Goal: Task Accomplishment & Management: Use online tool/utility

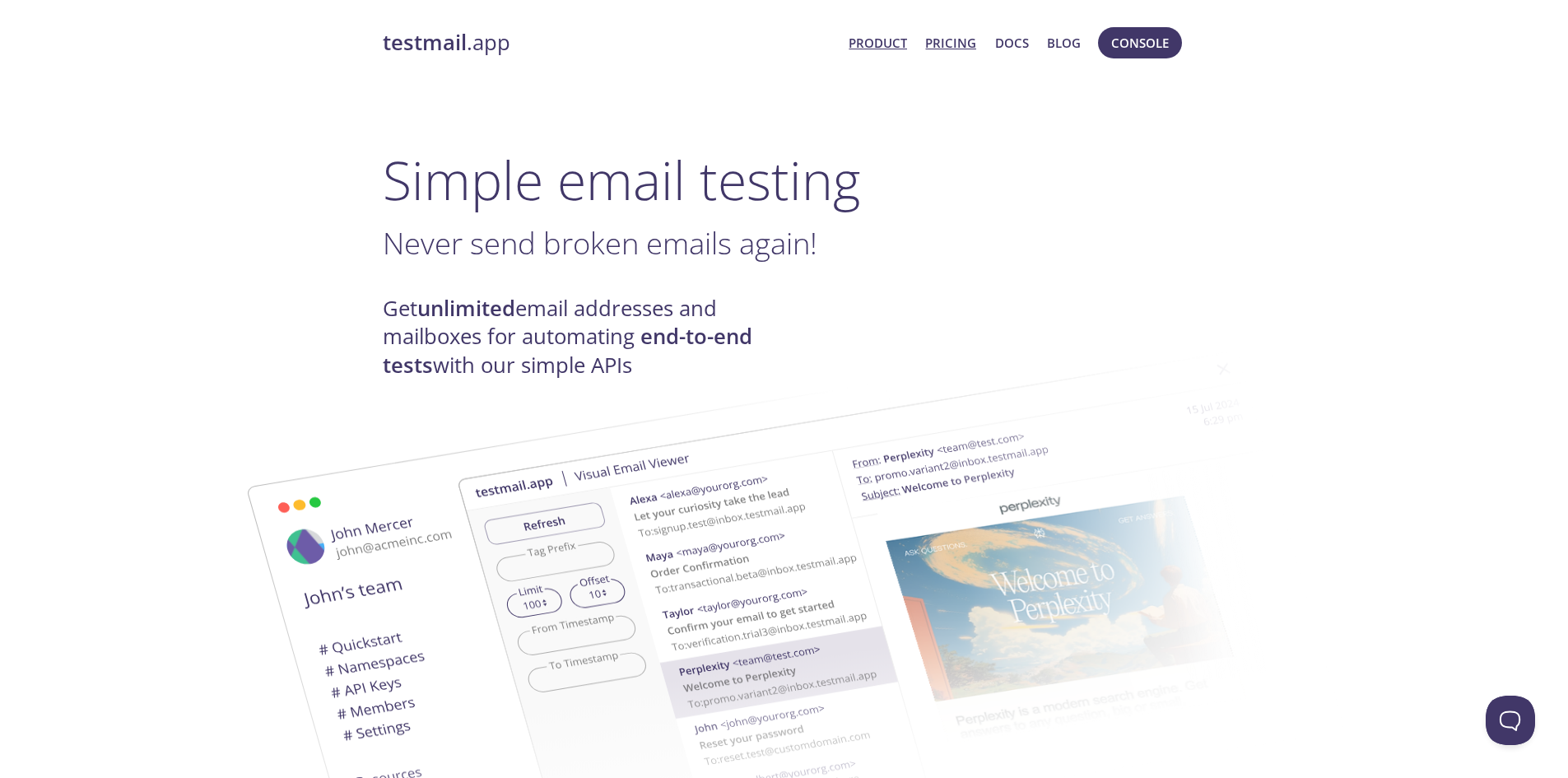
click at [950, 47] on link "Pricing" at bounding box center [950, 43] width 51 height 22
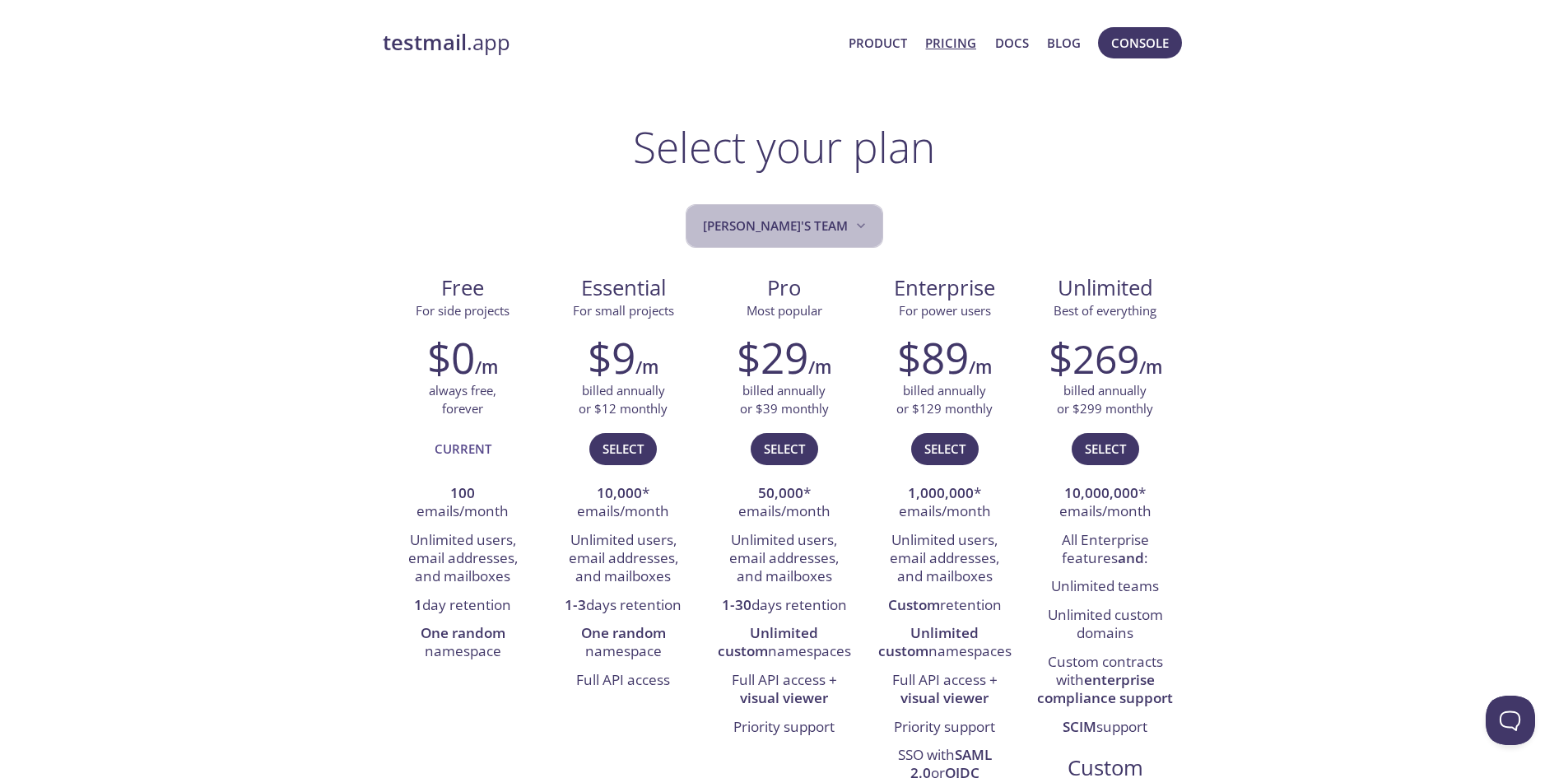
click at [825, 234] on span "[PERSON_NAME]'s team" at bounding box center [786, 226] width 166 height 22
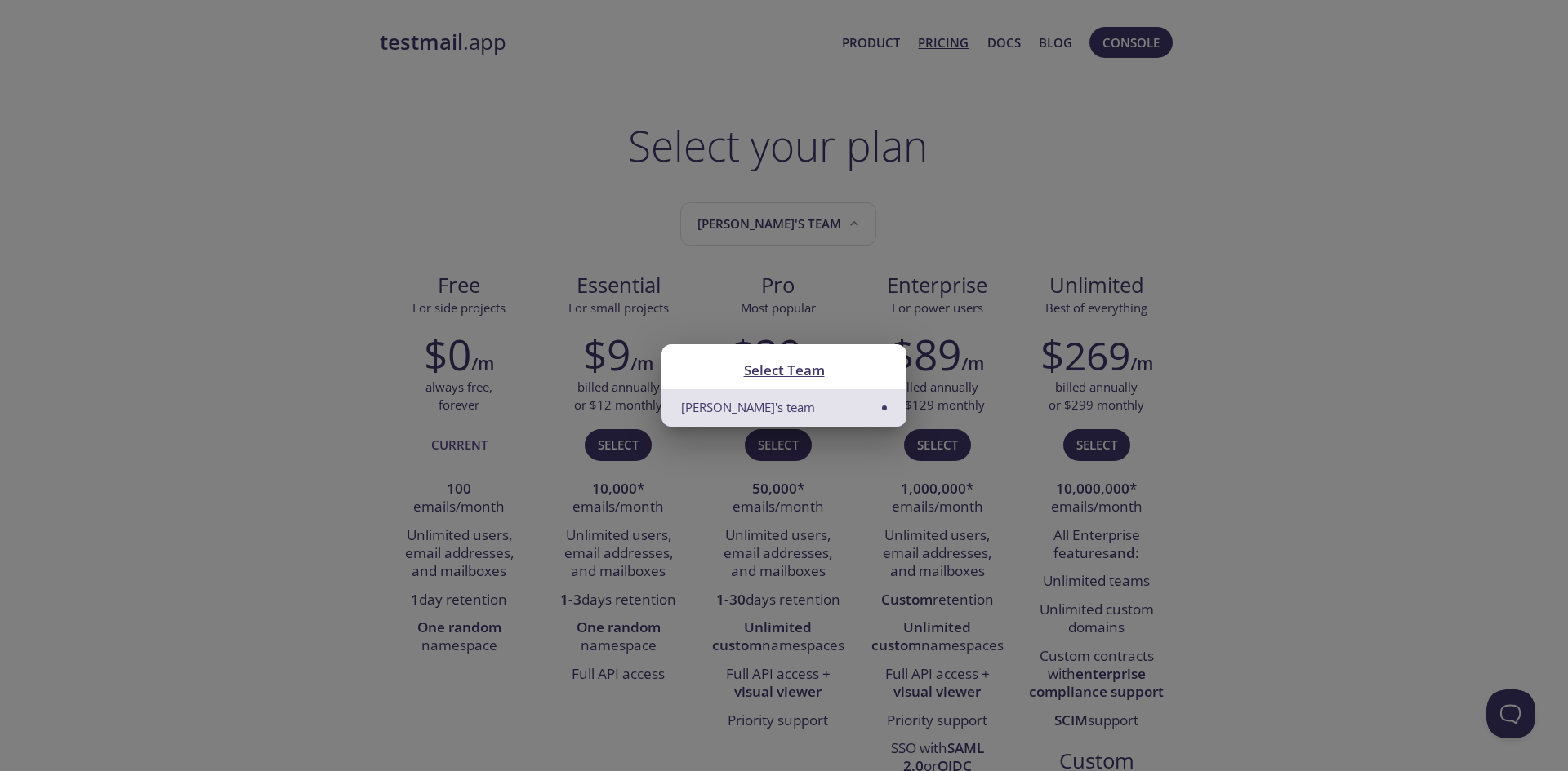
click at [1028, 207] on div "Select Team Sviatoslav's team" at bounding box center [784, 385] width 1568 height 771
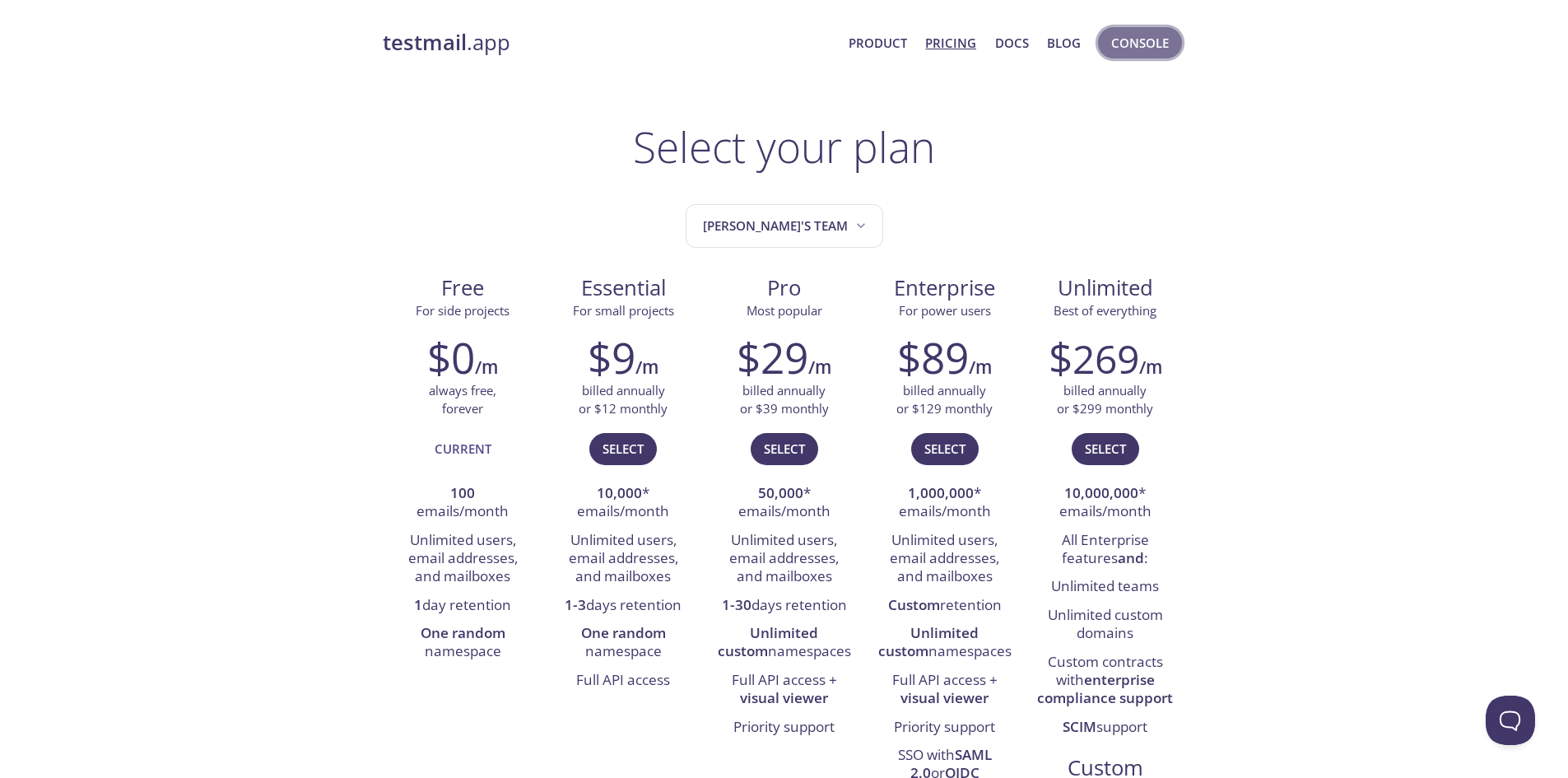
click at [1123, 48] on span "Console" at bounding box center [1140, 43] width 57 height 22
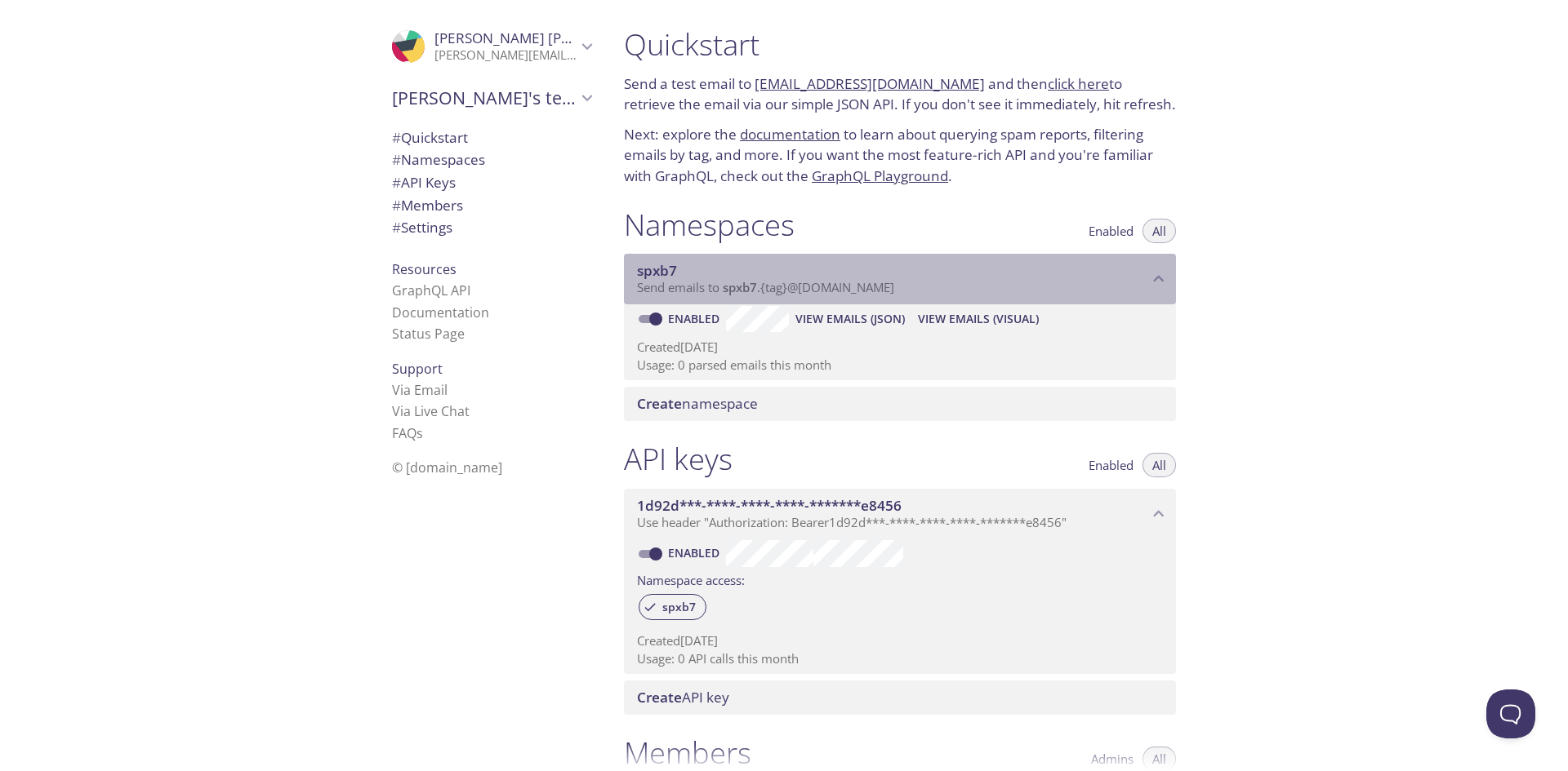
drag, startPoint x: 911, startPoint y: 290, endPoint x: 785, endPoint y: 288, distance: 126.0
click at [785, 288] on p "Send emails to spxb7 . {tag} @inbox.testmail.app" at bounding box center [892, 288] width 512 height 16
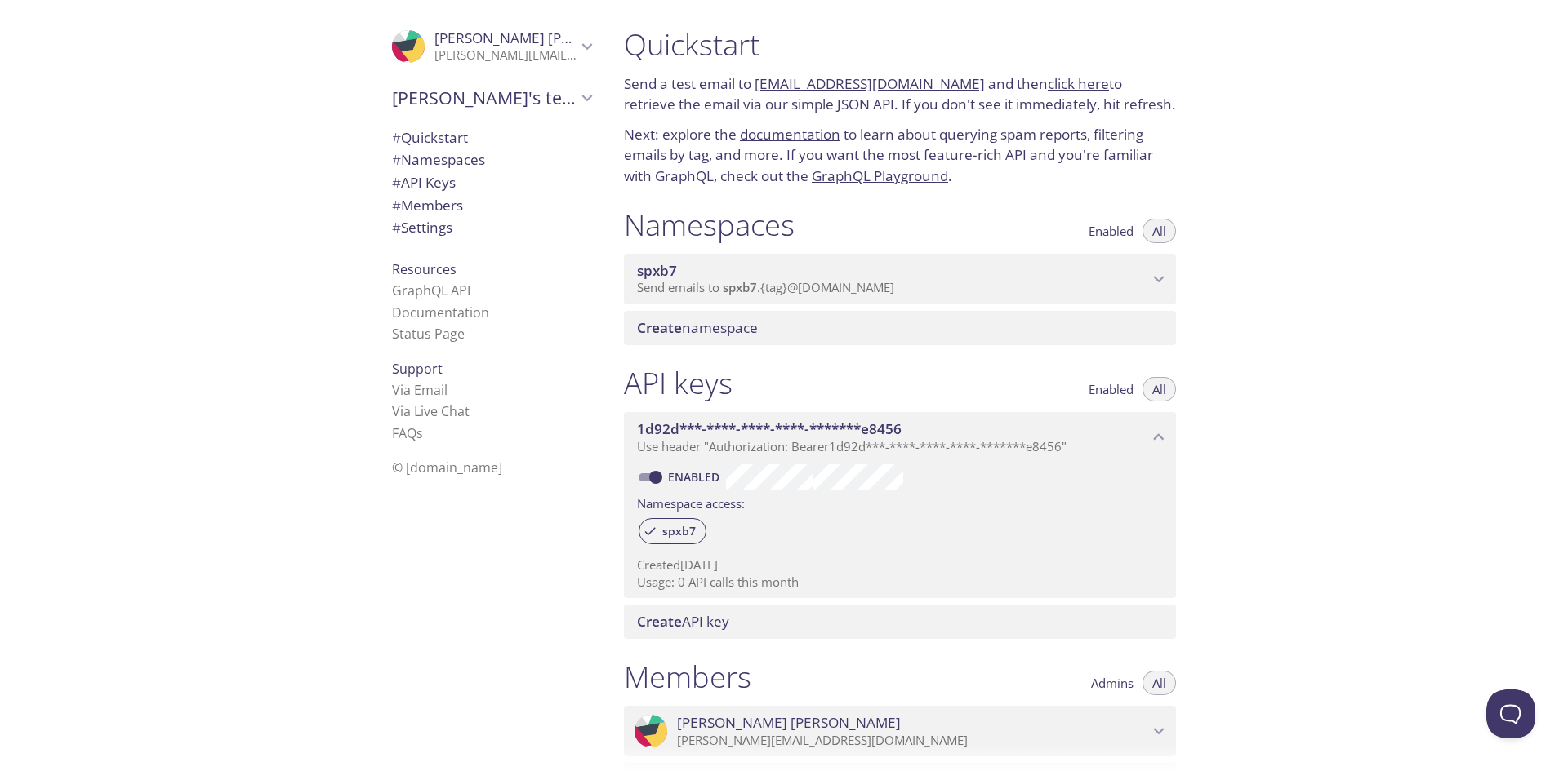
click at [785, 288] on span "Send emails to spxb7 . {tag} @inbox.testmail.app" at bounding box center [765, 288] width 257 height 16
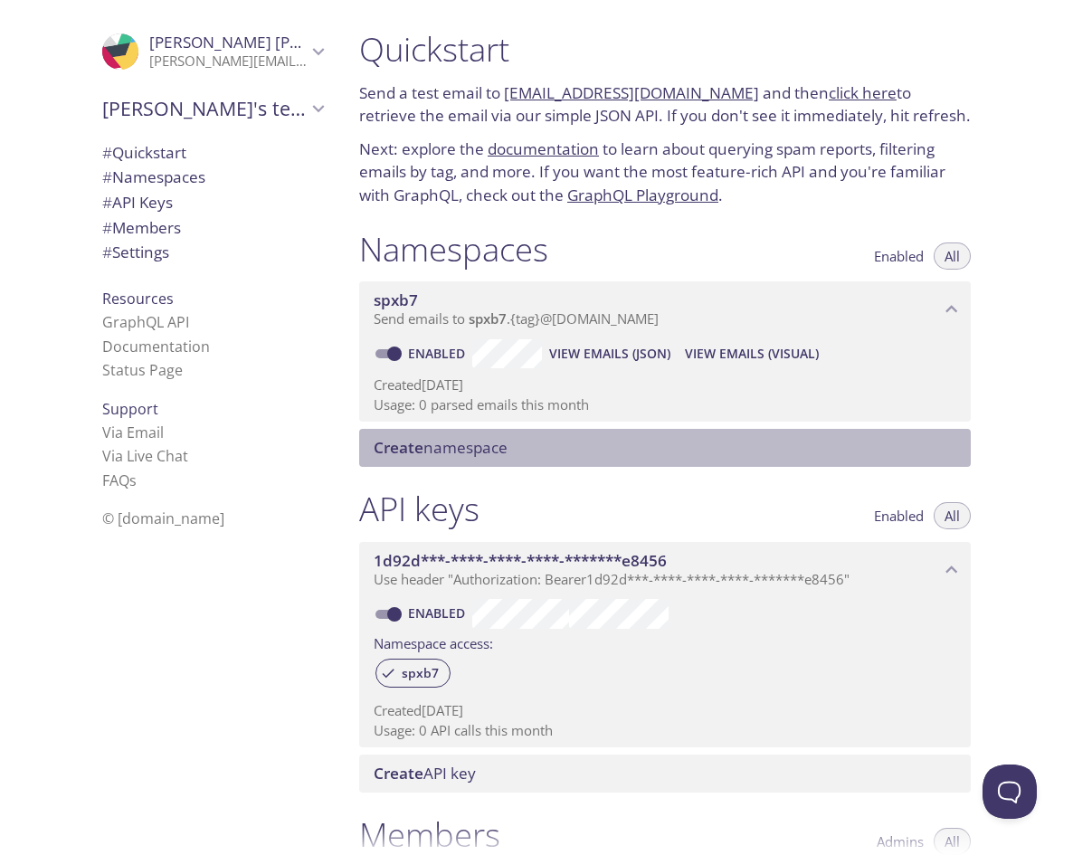
click at [446, 463] on div "Create namespace" at bounding box center [665, 448] width 612 height 38
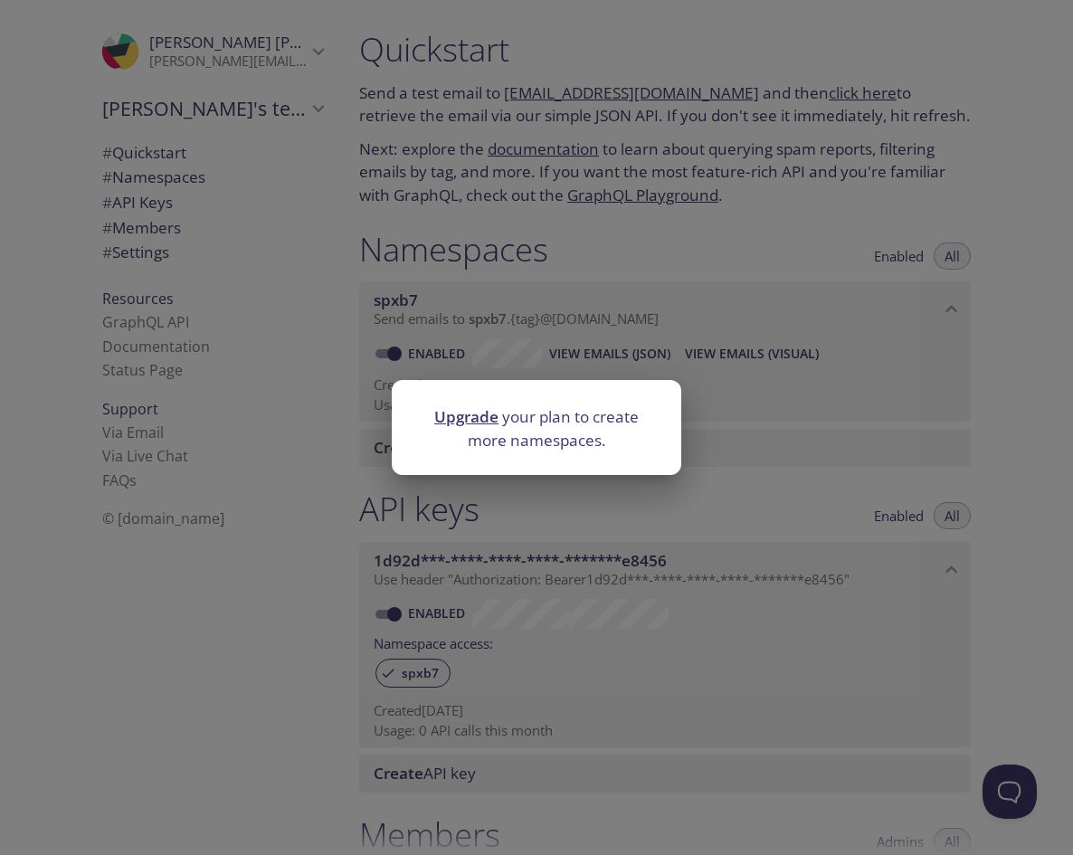
click at [567, 498] on div "Upgrade your plan to create more namespaces." at bounding box center [536, 427] width 1073 height 855
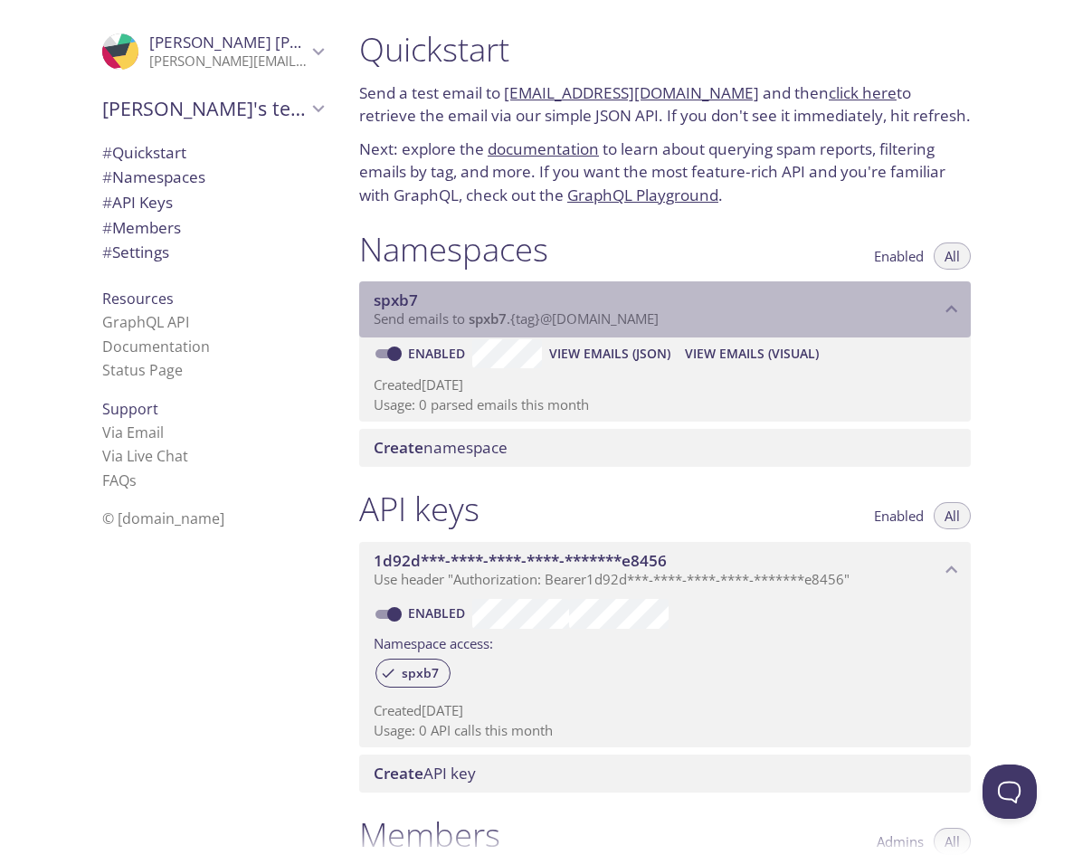
drag, startPoint x: 363, startPoint y: 324, endPoint x: 386, endPoint y: 325, distance: 23.5
click at [386, 325] on div "spxb7 Send emails to spxb7 . {tag} @inbox.testmail.app" at bounding box center [665, 309] width 612 height 56
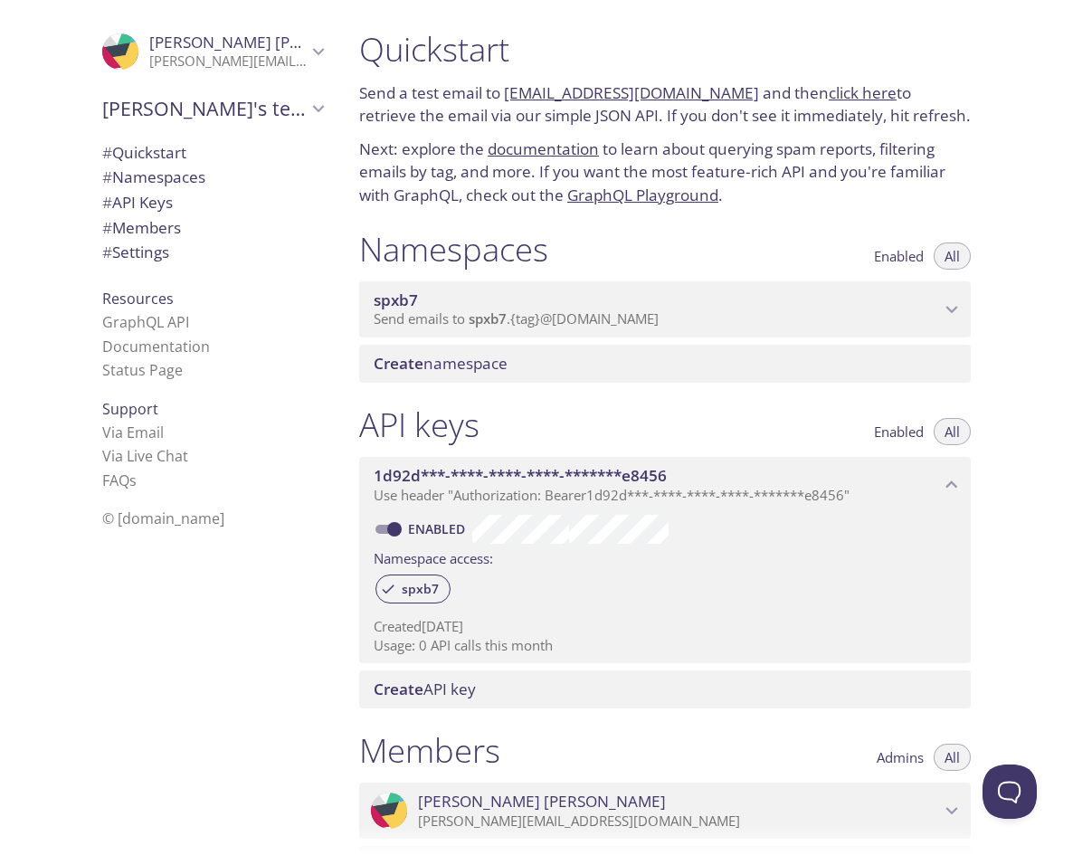
drag, startPoint x: 395, startPoint y: 322, endPoint x: 634, endPoint y: 281, distance: 243.4
click at [624, 243] on div "Namespaces Enabled All" at bounding box center [665, 251] width 612 height 45
click at [638, 300] on span "spxb7" at bounding box center [657, 301] width 567 height 20
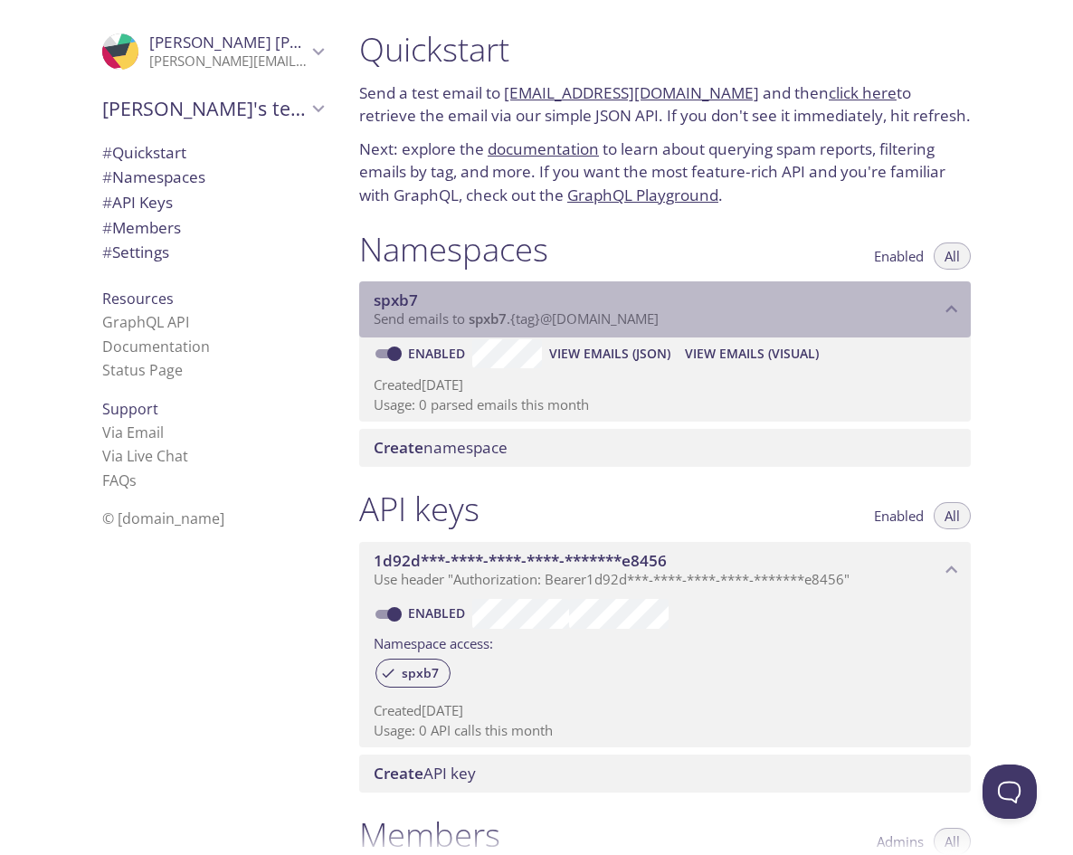
drag, startPoint x: 754, startPoint y: 323, endPoint x: 362, endPoint y: 311, distance: 392.1
click at [362, 311] on div "spxb7 Send emails to spxb7 . {tag} @inbox.testmail.app" at bounding box center [665, 309] width 612 height 56
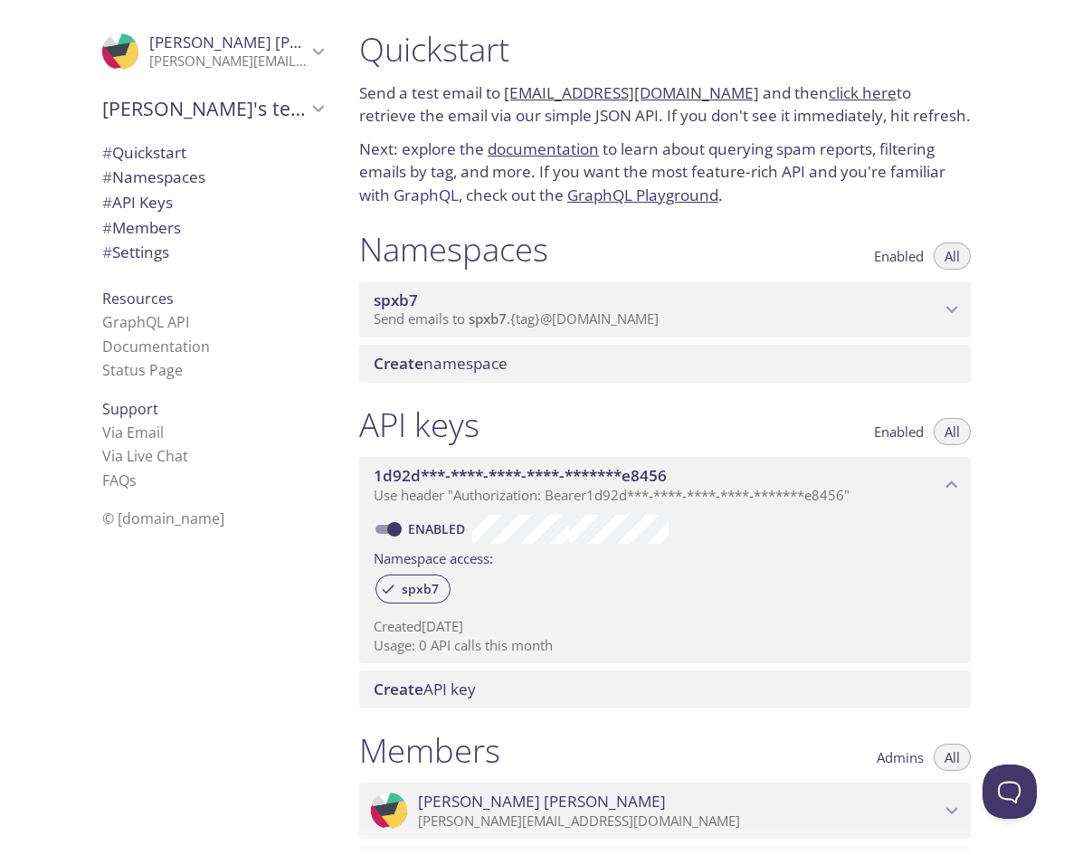
drag, startPoint x: 729, startPoint y: 97, endPoint x: 505, endPoint y: 95, distance: 223.6
click at [505, 95] on p "Send a test email to spxb7.test@inbox.testmail.app and then click here to retri…" at bounding box center [665, 104] width 612 height 46
copy link "[EMAIL_ADDRESS][DOMAIN_NAME]"
click at [486, 91] on p "Send a test email to spxb7.test@inbox.testmail.app and then click here to retri…" at bounding box center [665, 104] width 612 height 46
drag, startPoint x: 504, startPoint y: 96, endPoint x: 546, endPoint y: 96, distance: 41.6
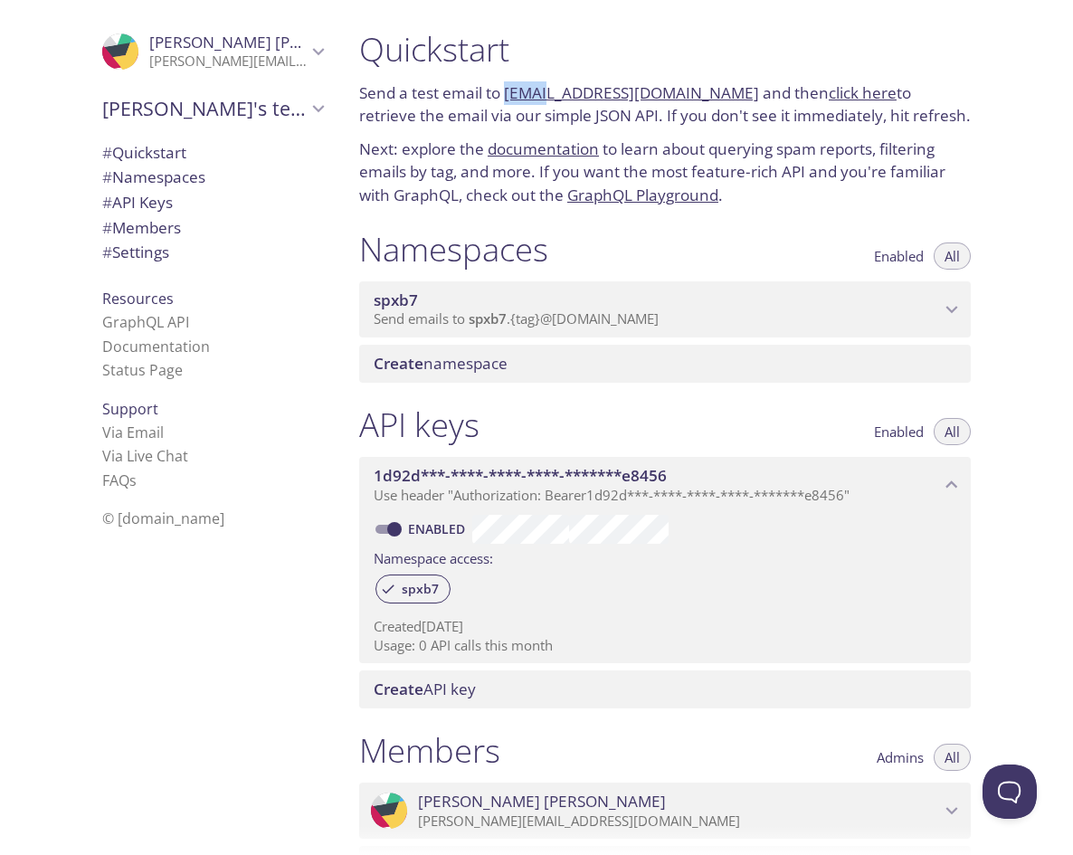
click at [546, 96] on p "Send a test email to spxb7.test@inbox.testmail.app and then click here to retri…" at bounding box center [665, 104] width 612 height 46
copy link "spxb7"
click at [673, 312] on p "Send emails to spxb7 . {tag} @inbox.testmail.app" at bounding box center [657, 319] width 567 height 18
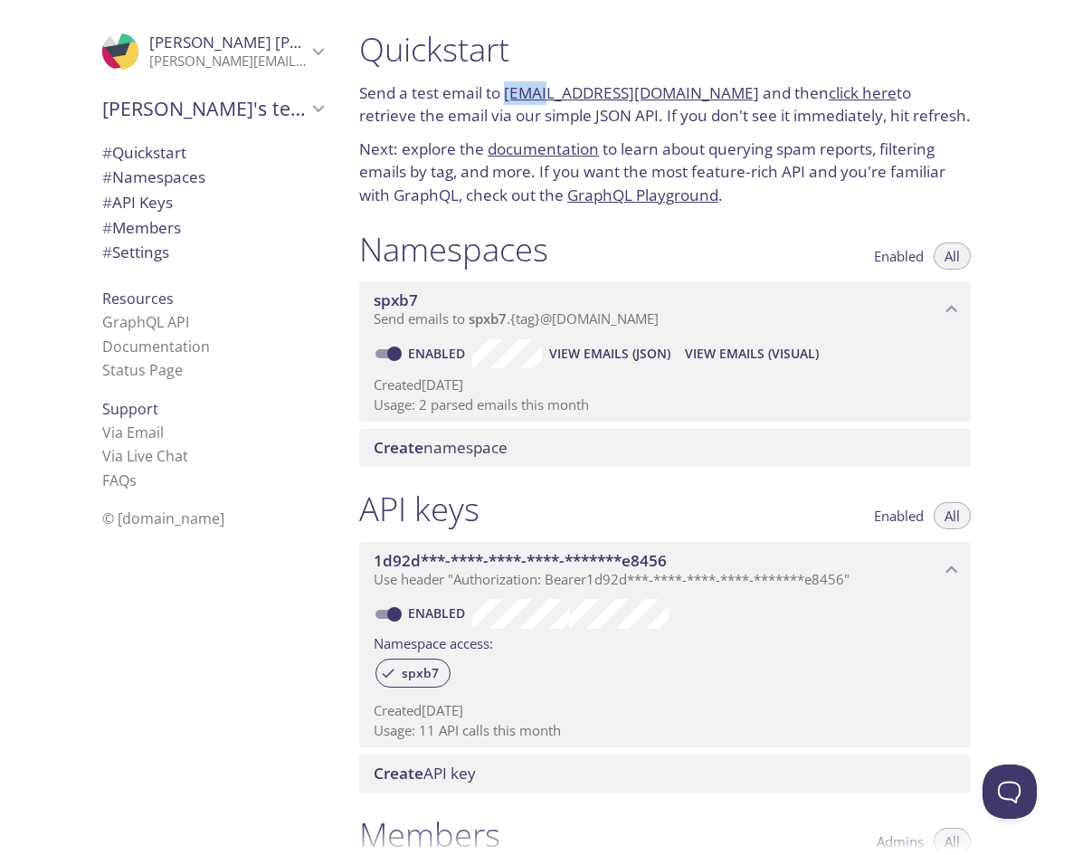
click at [598, 358] on span "View Emails (JSON)" at bounding box center [609, 354] width 121 height 22
click at [748, 349] on span "View Emails (Visual)" at bounding box center [752, 354] width 134 height 22
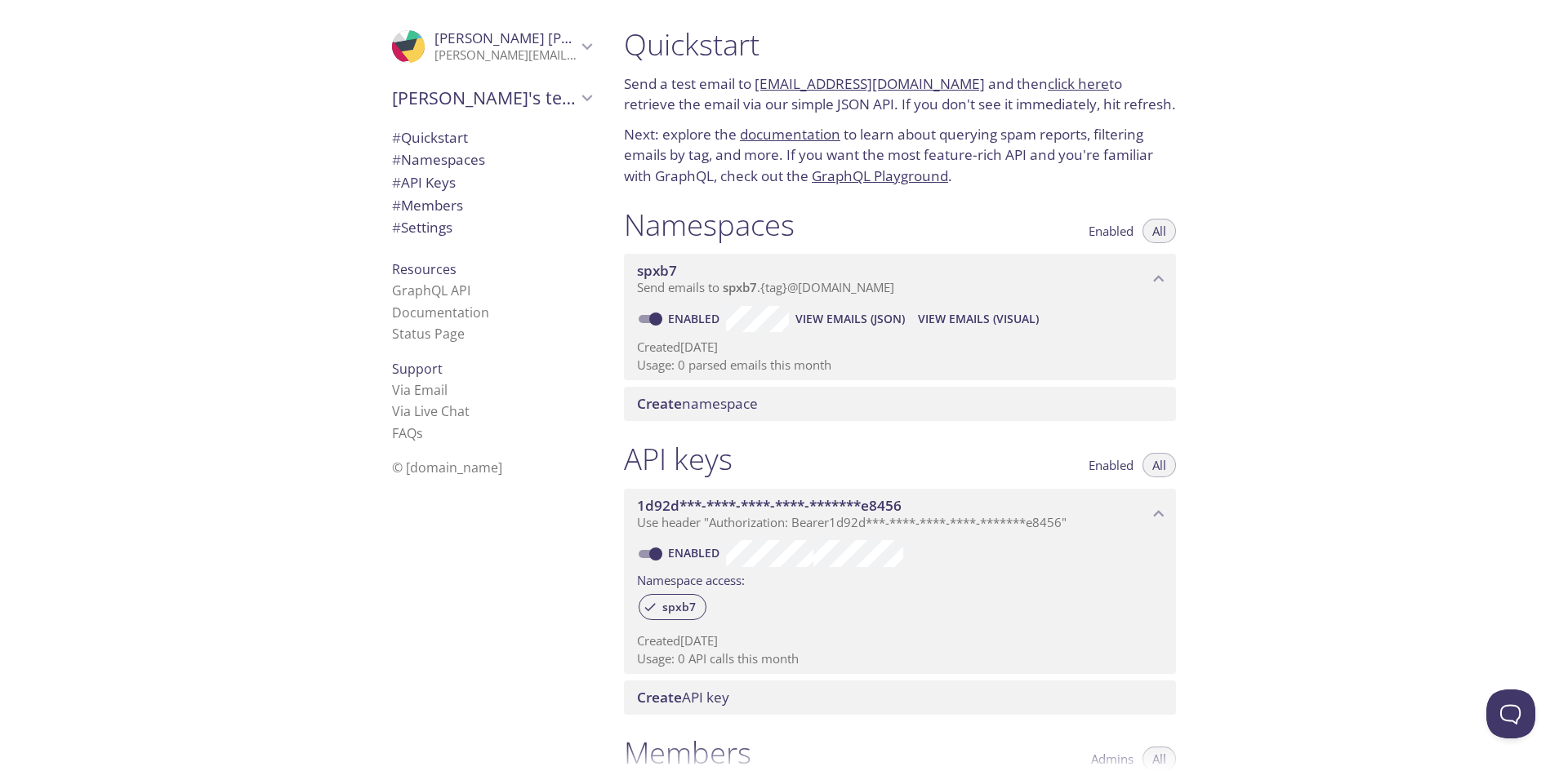
click at [988, 323] on span "View Emails (Visual)" at bounding box center [978, 319] width 121 height 20
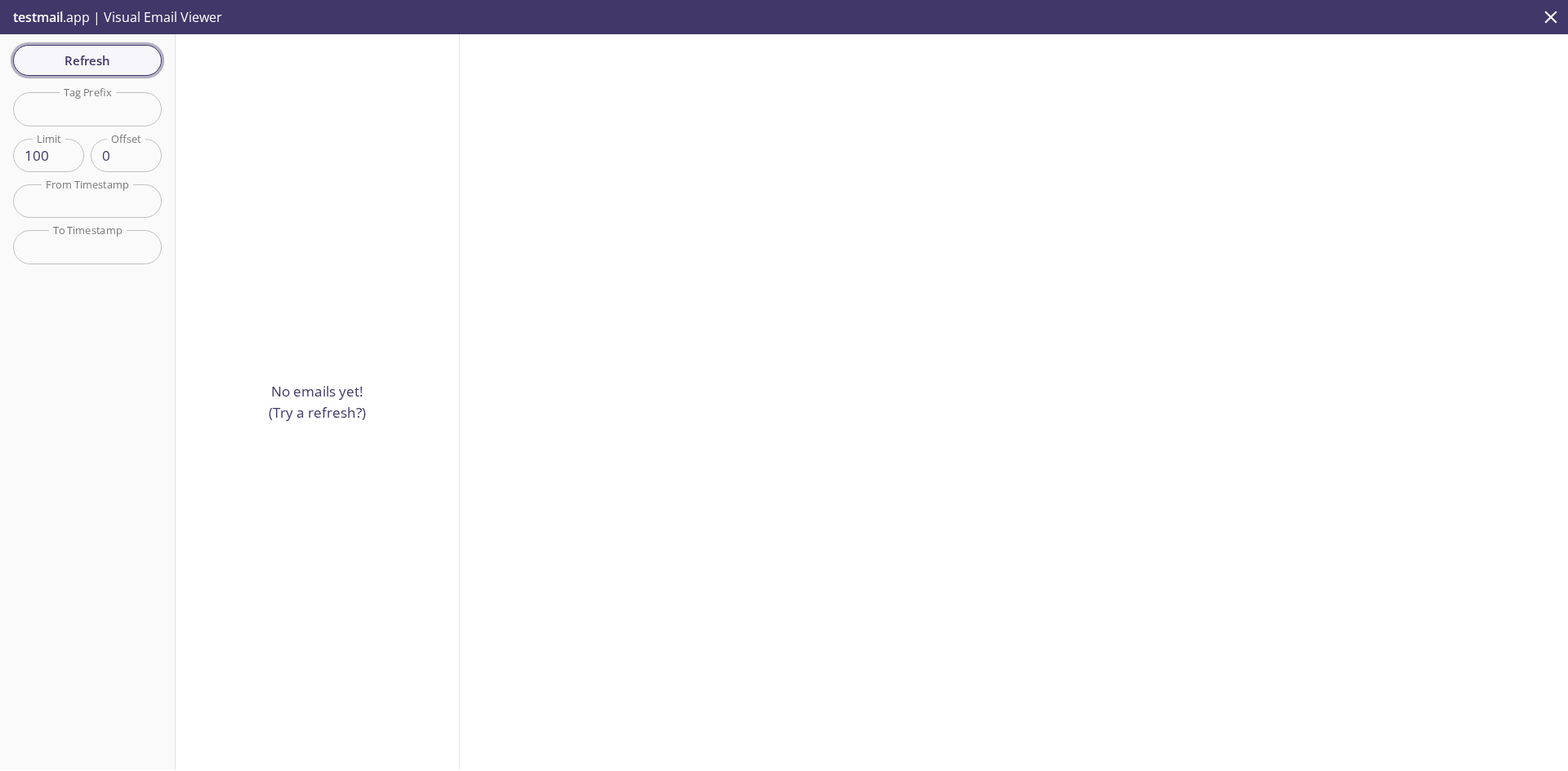
click at [121, 65] on span "Refresh" at bounding box center [88, 60] width 123 height 22
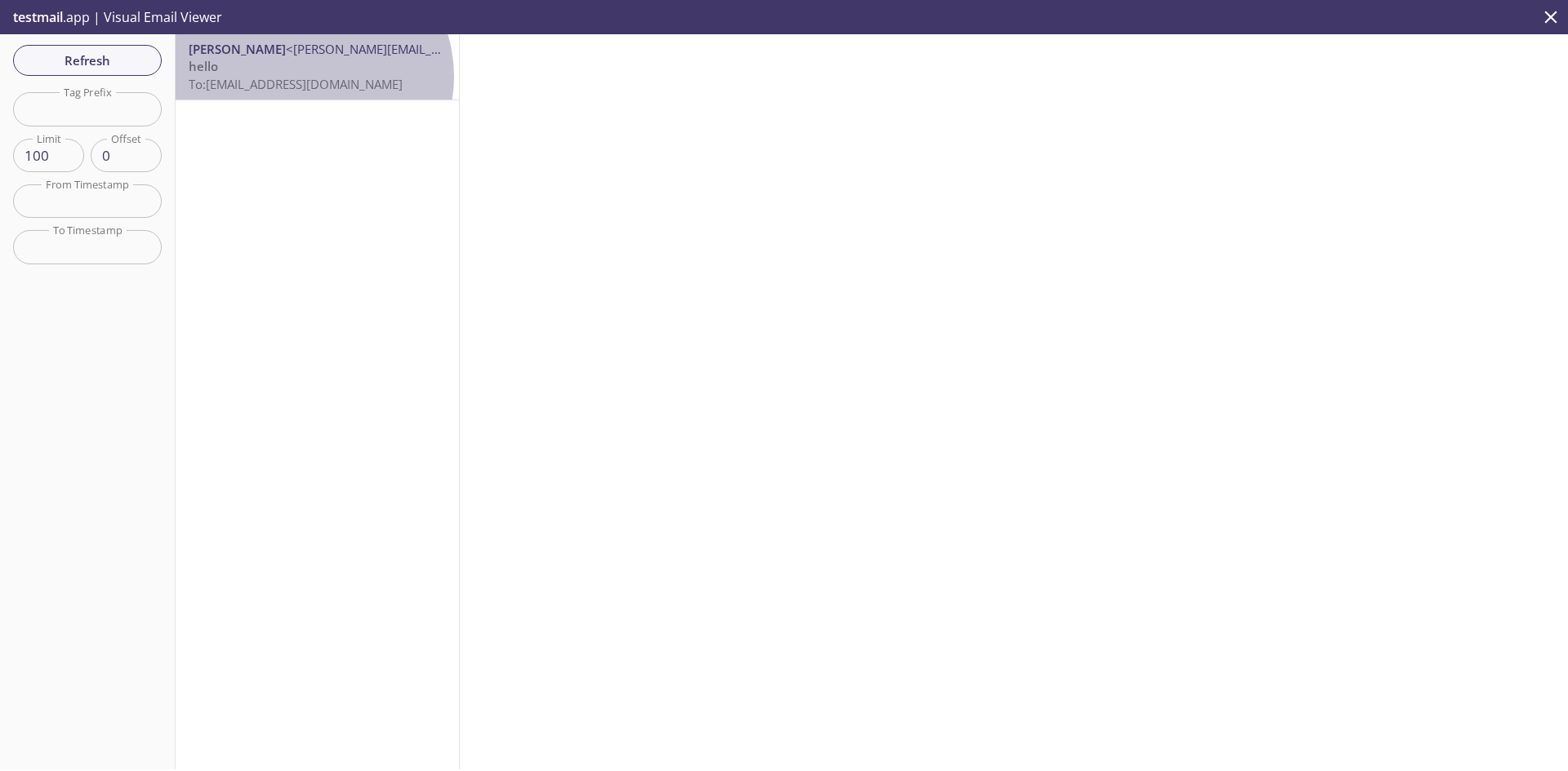
click at [309, 77] on span "To: spxb7.test@inbox.testmail.app" at bounding box center [295, 84] width 214 height 16
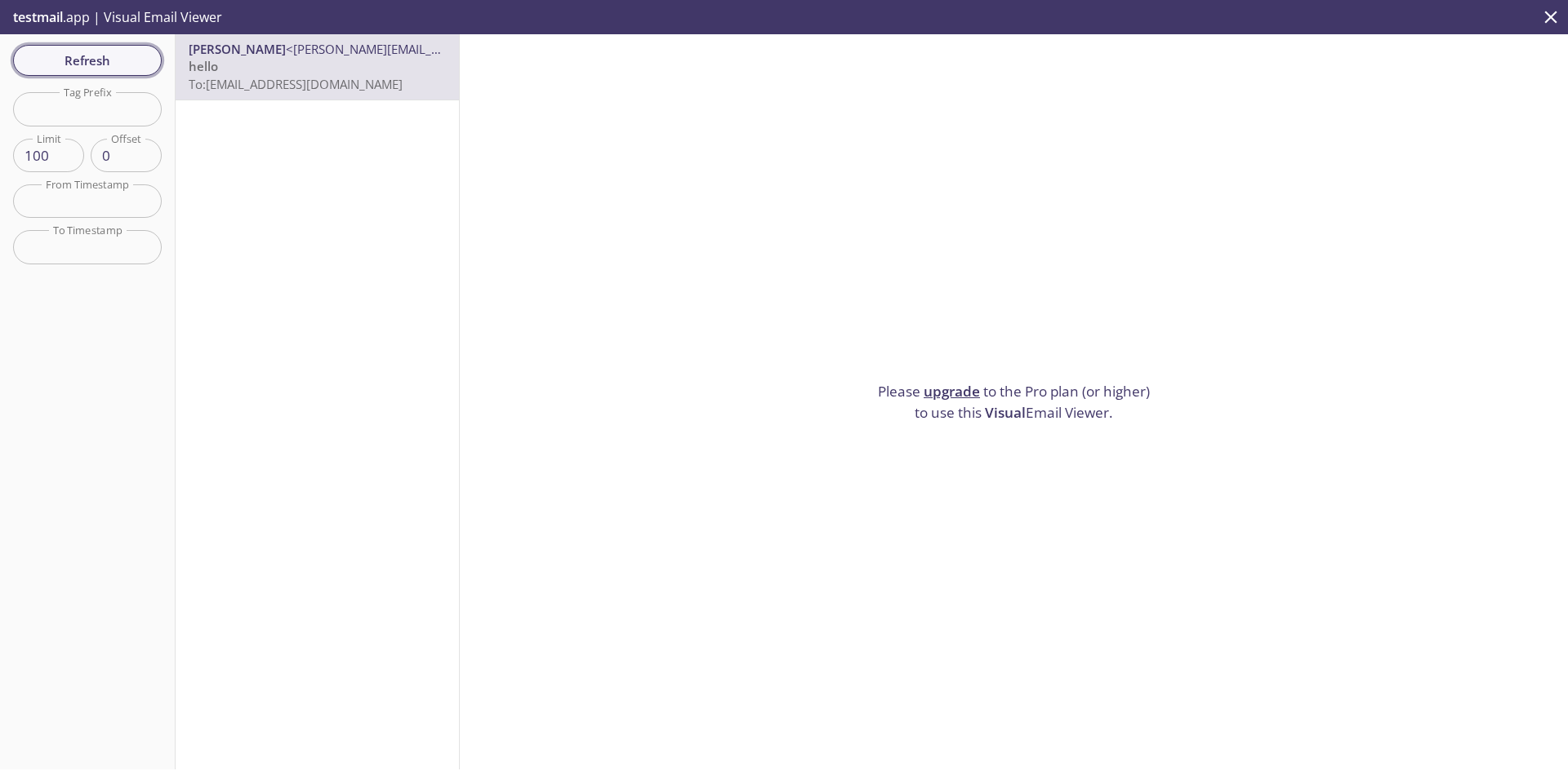
click at [87, 64] on span "Refresh" at bounding box center [88, 60] width 123 height 22
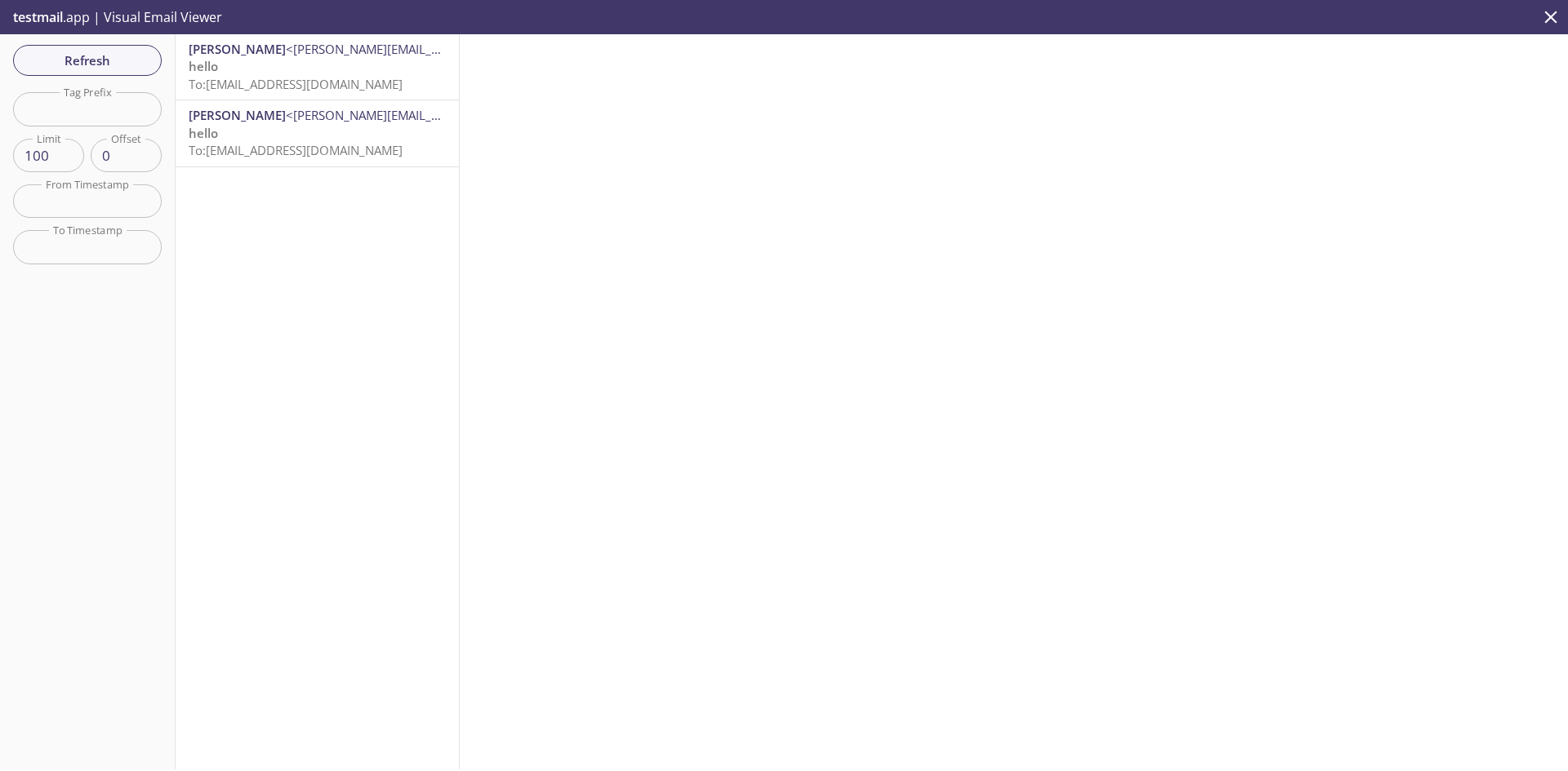
click at [275, 60] on p "hello To: [EMAIL_ADDRESS][DOMAIN_NAME]" at bounding box center [317, 75] width 257 height 35
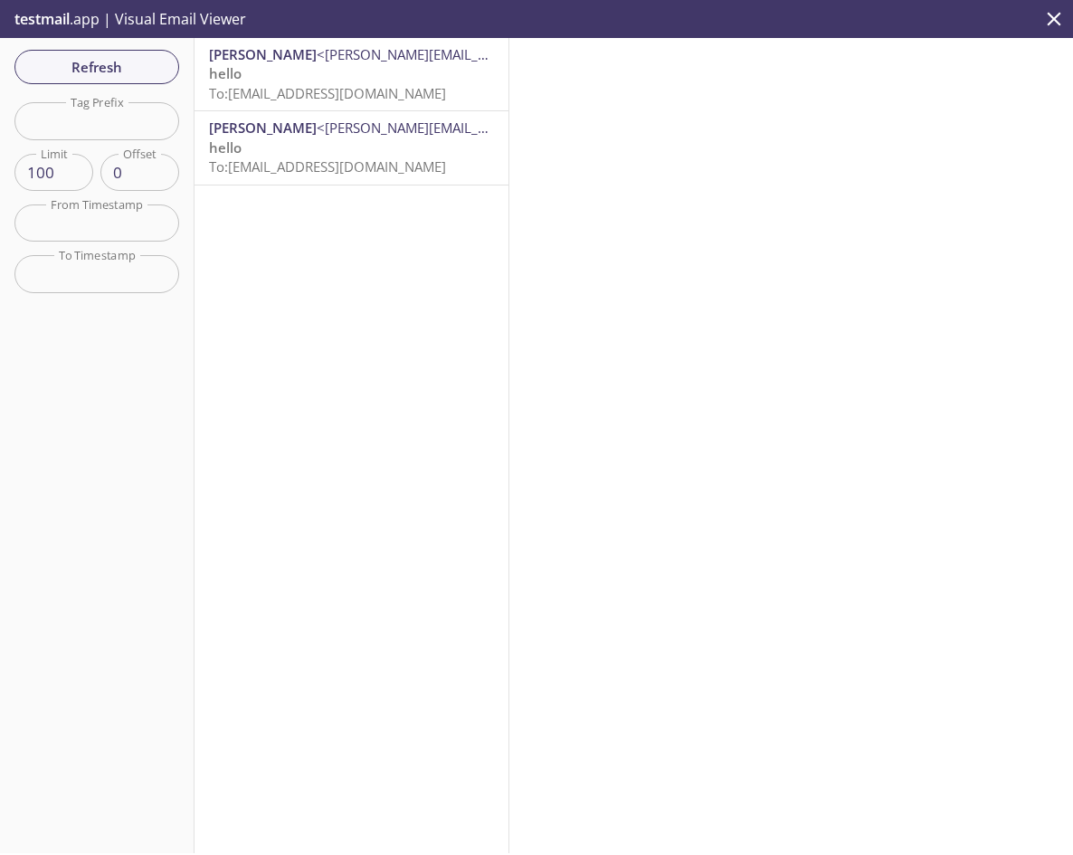
click at [411, 91] on span "To: [EMAIL_ADDRESS][DOMAIN_NAME]" at bounding box center [327, 93] width 237 height 18
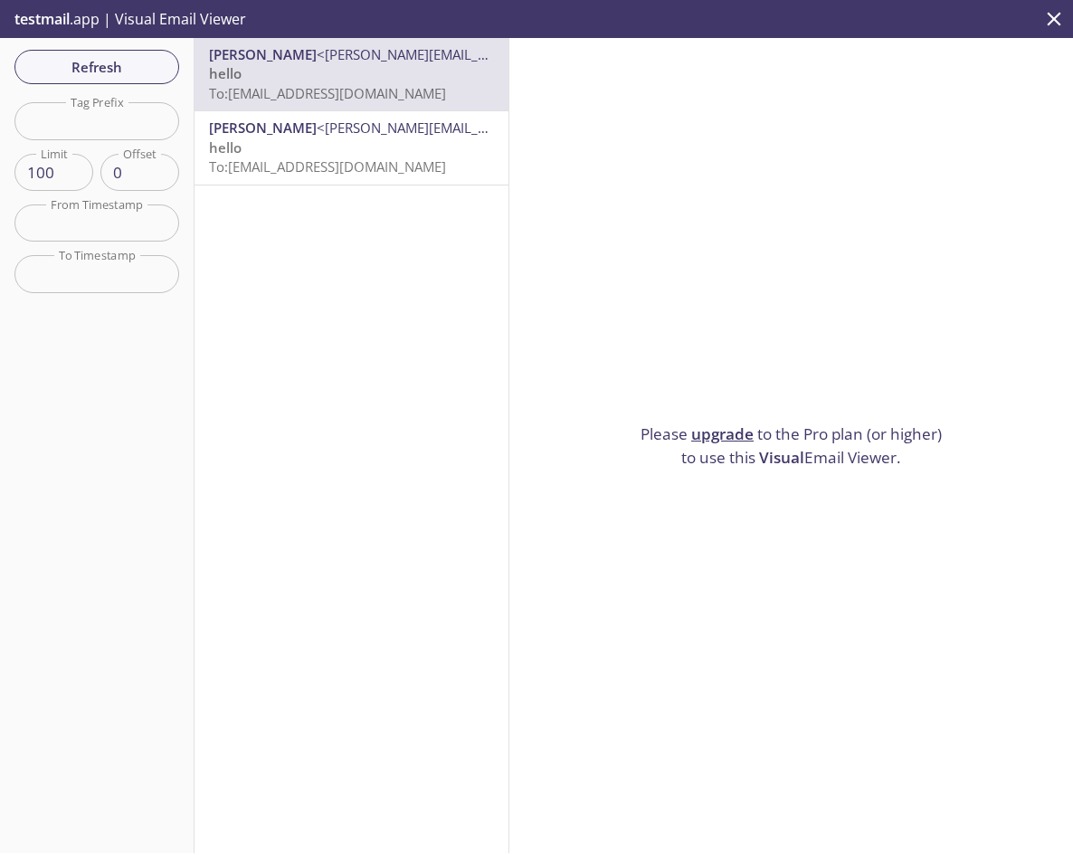
click at [298, 118] on div "[PERSON_NAME] <[PERSON_NAME][EMAIL_ADDRESS][DOMAIN_NAME]> hello To: [EMAIL_ADDR…" at bounding box center [352, 147] width 314 height 72
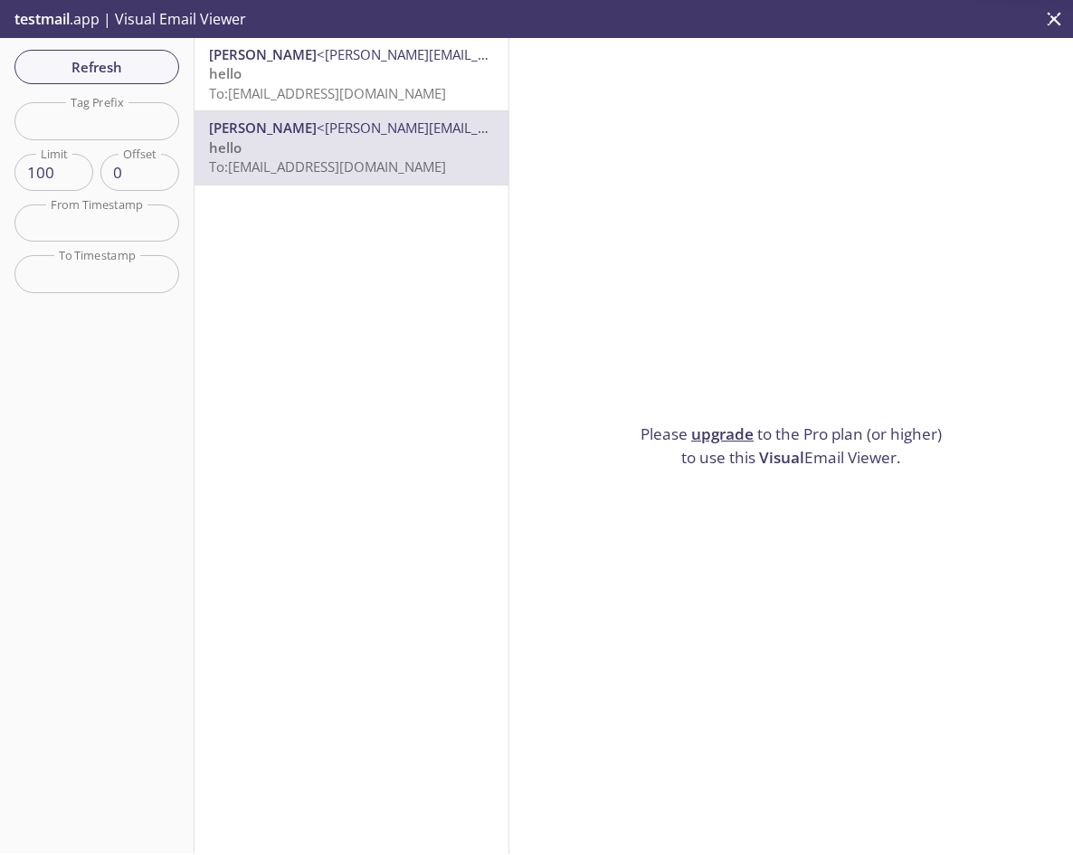
click at [335, 73] on p "hello To: [EMAIL_ADDRESS][DOMAIN_NAME]" at bounding box center [351, 83] width 285 height 39
